Goal: Task Accomplishment & Management: Use online tool/utility

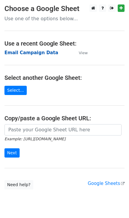
click at [22, 52] on strong "Email Campaign Data" at bounding box center [31, 52] width 54 height 5
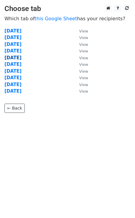
click at [11, 59] on strong "30-07-2025" at bounding box center [12, 57] width 17 height 5
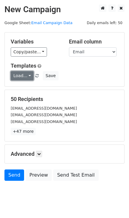
click at [28, 76] on link "Load..." at bounding box center [22, 75] width 23 height 9
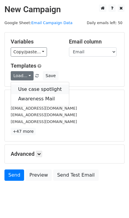
click at [30, 88] on link "Use case spotlight" at bounding box center [40, 90] width 58 height 10
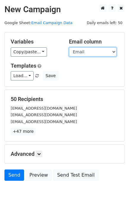
click at [109, 49] on select "Email Name Done" at bounding box center [93, 51] width 48 height 9
click at [113, 52] on select "Email Name Done" at bounding box center [93, 51] width 48 height 9
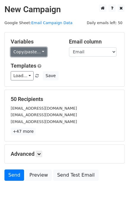
click at [40, 51] on link "Copy/paste..." at bounding box center [29, 51] width 36 height 9
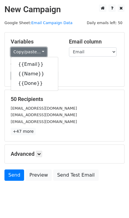
click at [40, 51] on link "Copy/paste..." at bounding box center [29, 51] width 36 height 9
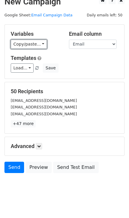
scroll to position [12, 0]
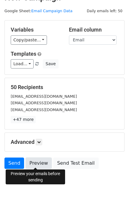
click at [37, 162] on link "Preview" at bounding box center [39, 163] width 26 height 11
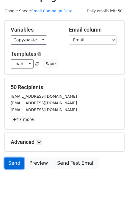
click at [15, 164] on link "Send" at bounding box center [14, 163] width 20 height 11
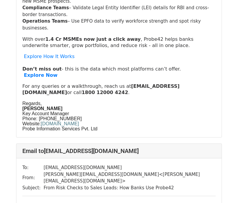
scroll to position [447, 0]
